Goal: Transaction & Acquisition: Purchase product/service

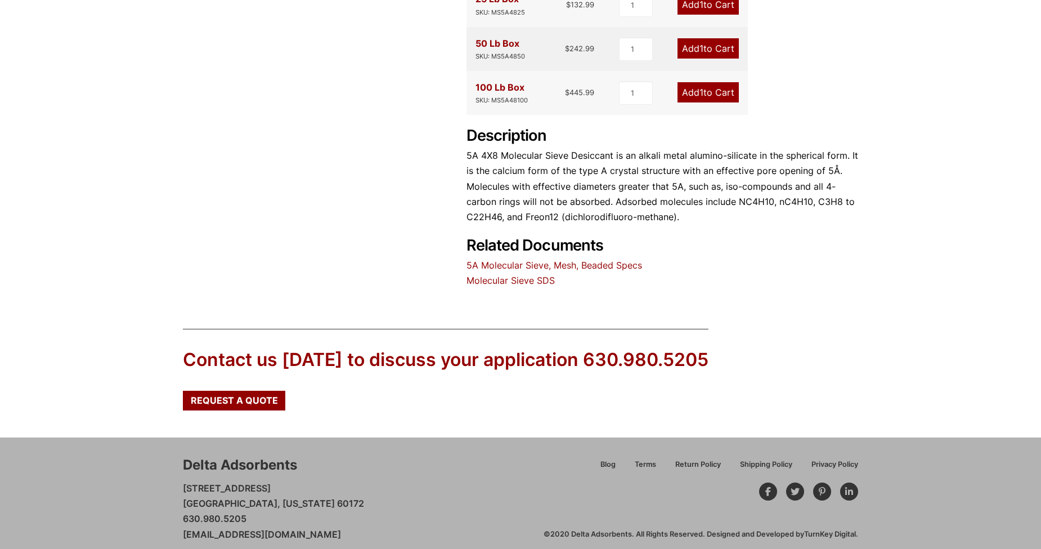
scroll to position [436, 0]
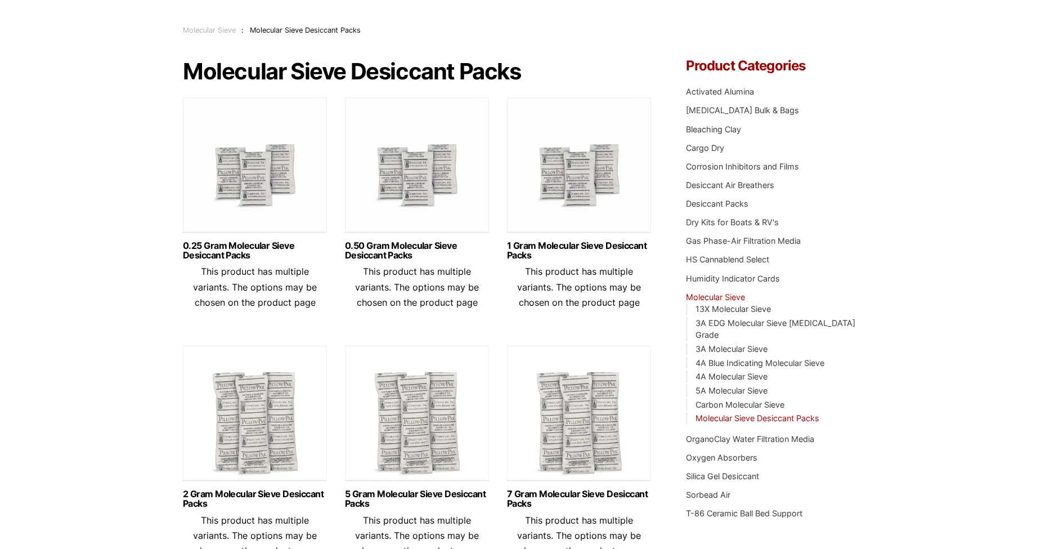
scroll to position [56, 0]
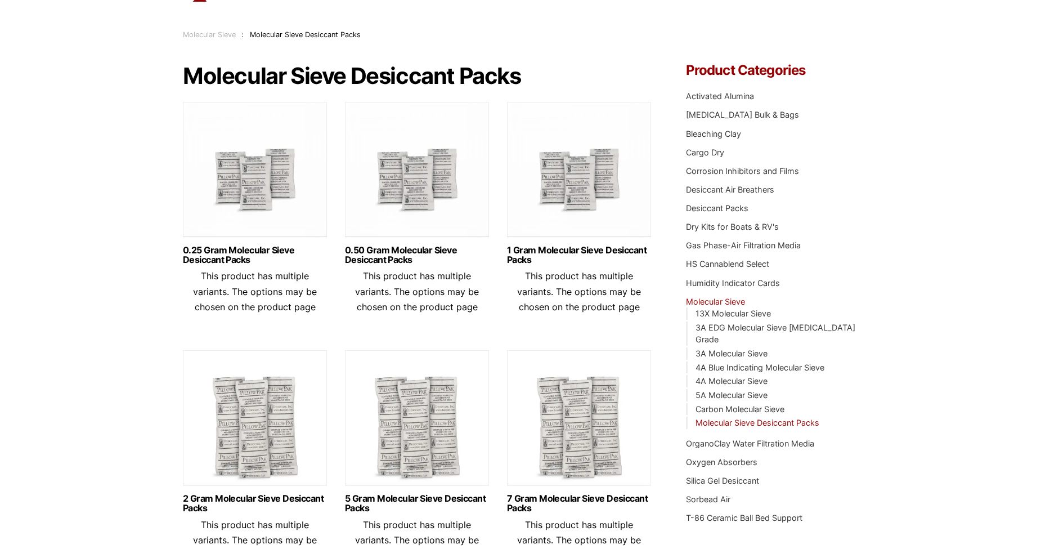
click at [420, 188] on img at bounding box center [417, 172] width 144 height 141
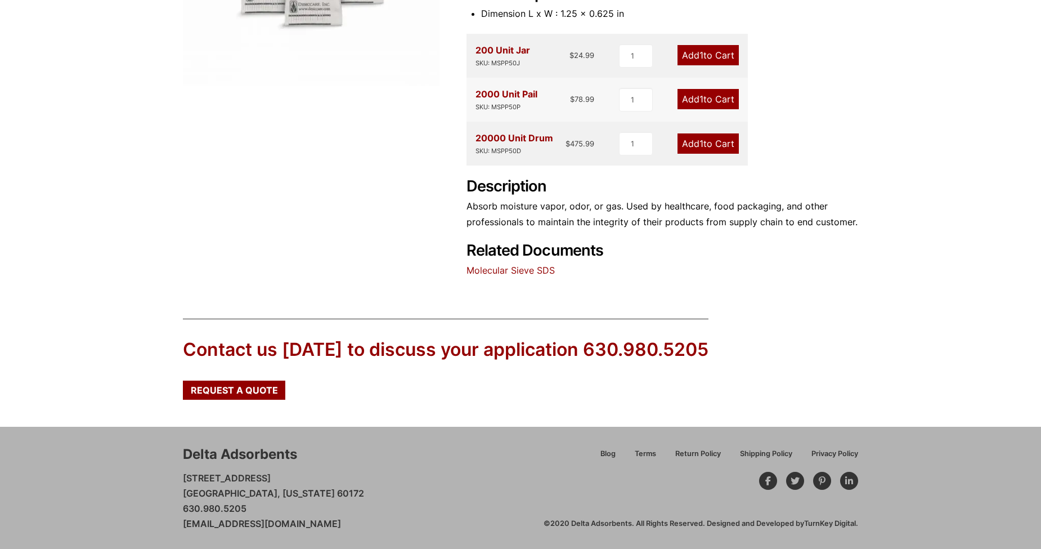
scroll to position [337, 0]
